Goal: Task Accomplishment & Management: Use online tool/utility

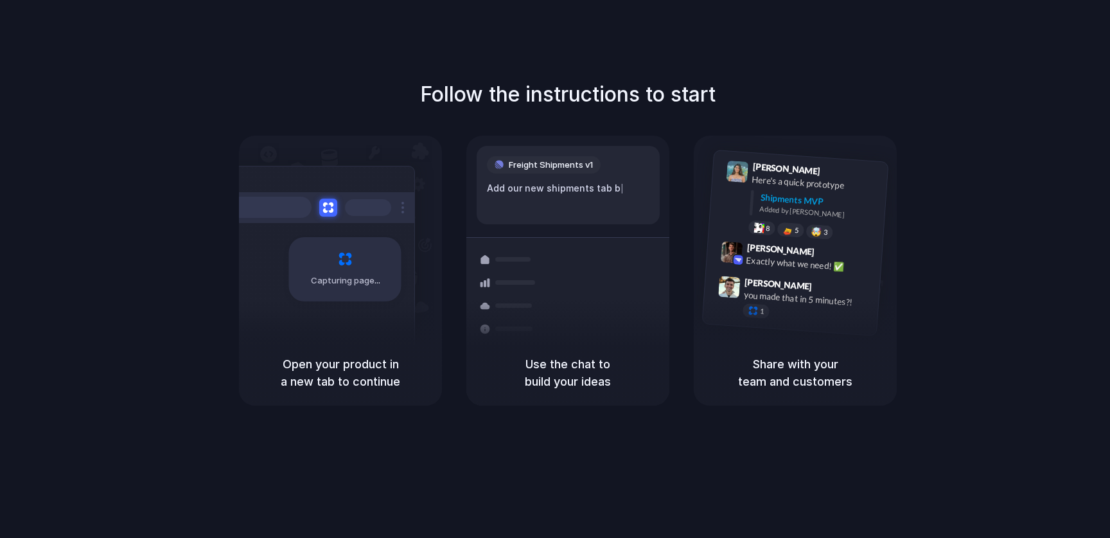
click at [573, 376] on h5 "Use the chat to build your ideas" at bounding box center [568, 372] width 172 height 35
click at [578, 191] on div "Add our new shipments tab based on the Linear s |" at bounding box center [568, 195] width 163 height 28
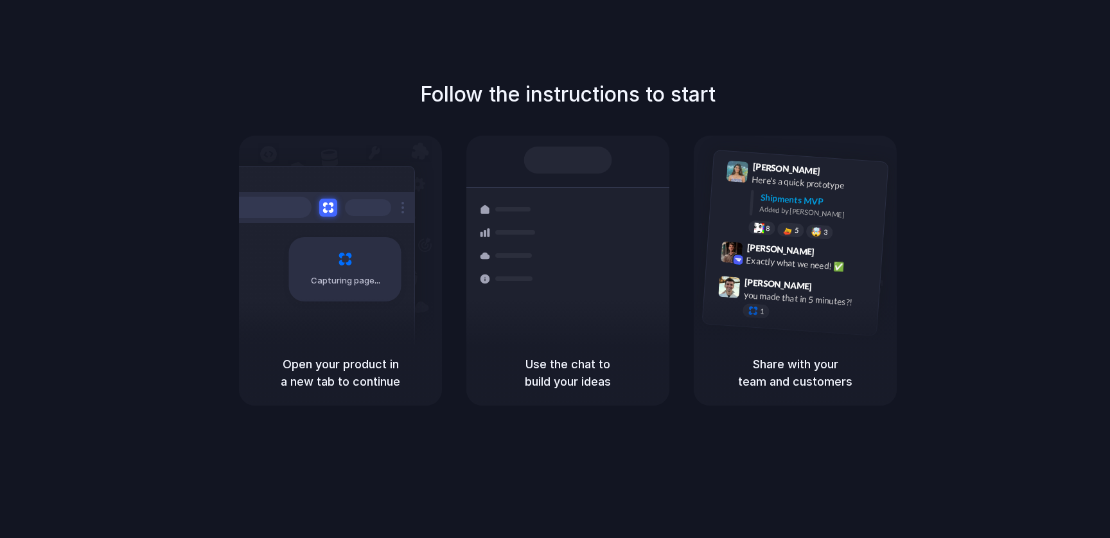
click at [340, 251] on div "Capturing page" at bounding box center [345, 269] width 112 height 64
click at [334, 203] on button at bounding box center [328, 207] width 19 height 19
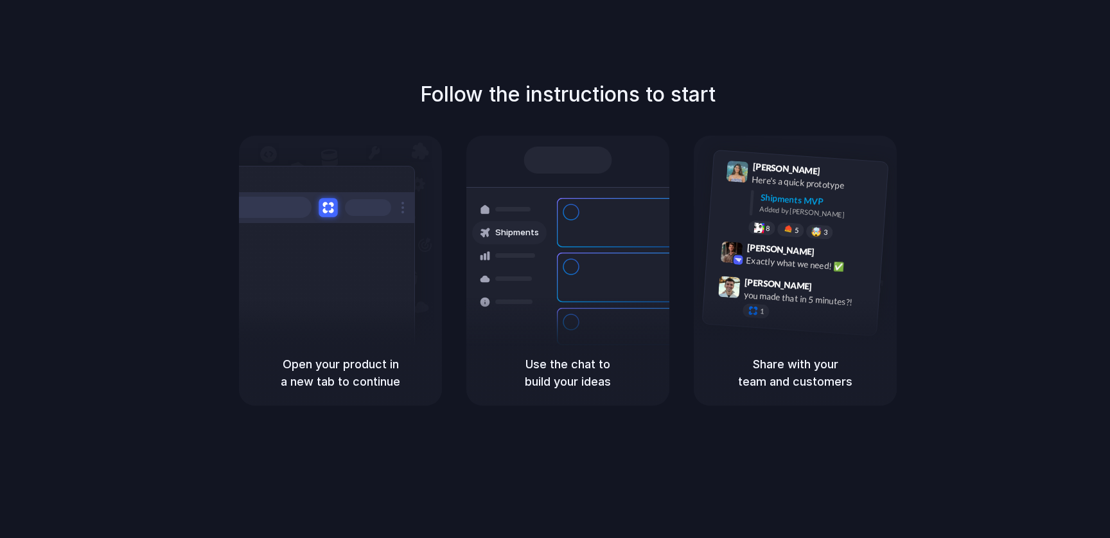
click at [330, 207] on button at bounding box center [328, 207] width 19 height 19
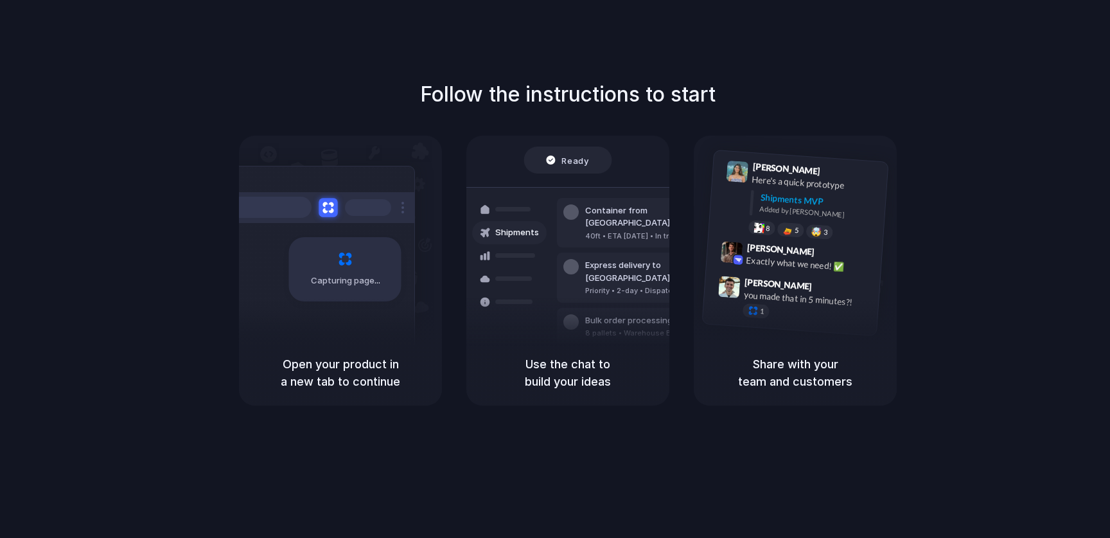
click at [326, 209] on button at bounding box center [328, 207] width 19 height 19
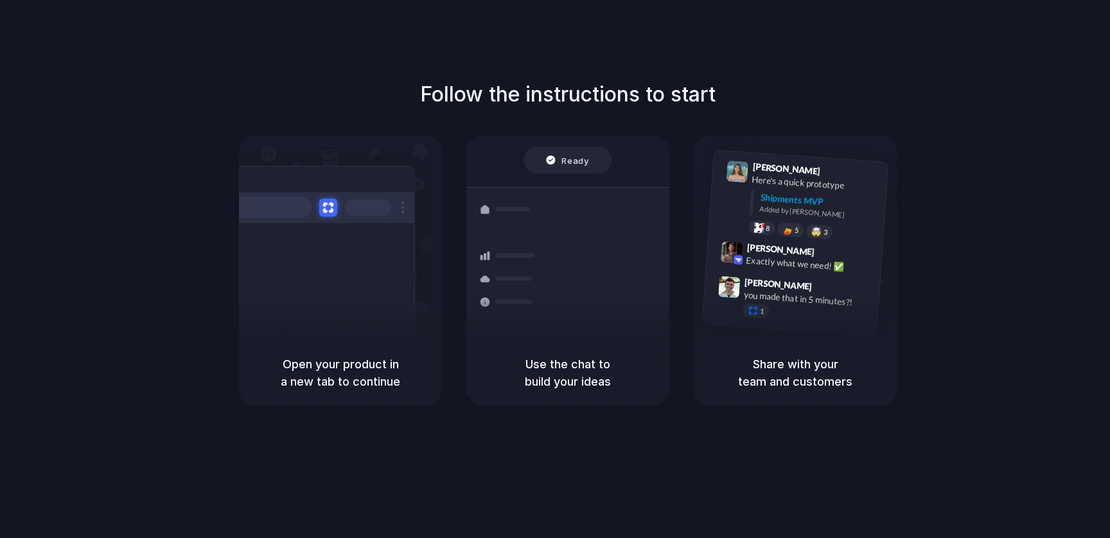
click at [559, 161] on div "Ready" at bounding box center [567, 160] width 43 height 13
click at [559, 181] on div "Add our new sh |" at bounding box center [568, 188] width 163 height 14
click at [542, 367] on h5 "Use the chat to build your ideas" at bounding box center [568, 372] width 172 height 35
click at [788, 247] on span "[PERSON_NAME]" at bounding box center [781, 249] width 68 height 19
